Goal: Task Accomplishment & Management: Manage account settings

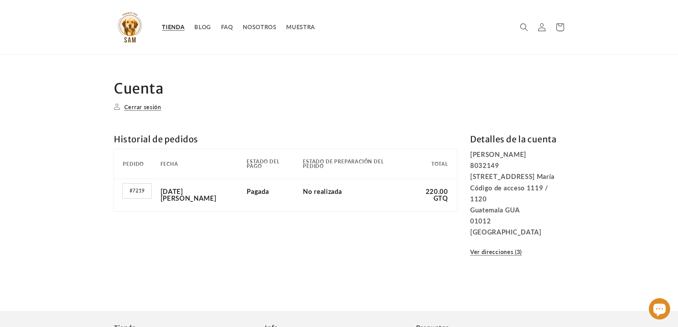
click at [172, 25] on span "TIENDA" at bounding box center [173, 27] width 22 height 7
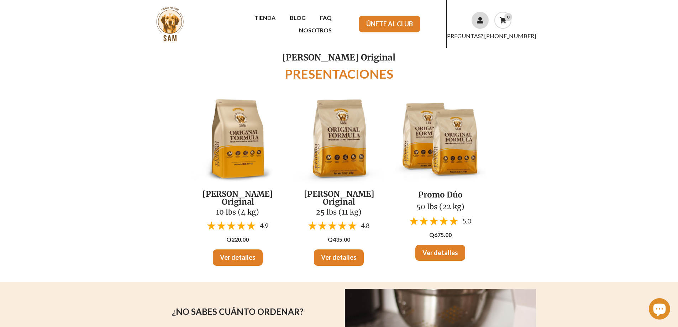
click at [483, 19] on icon at bounding box center [480, 20] width 6 height 6
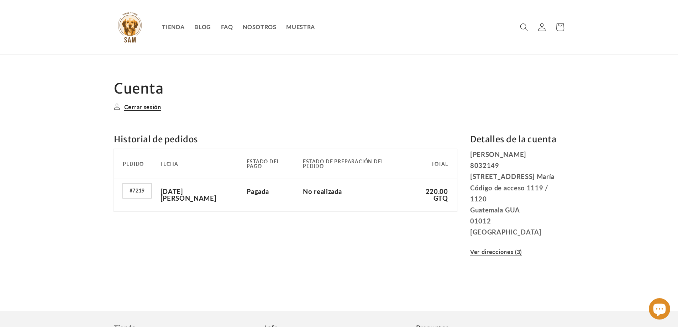
click at [134, 105] on link "Cerrar sesión" at bounding box center [137, 107] width 47 height 10
